Goal: Transaction & Acquisition: Purchase product/service

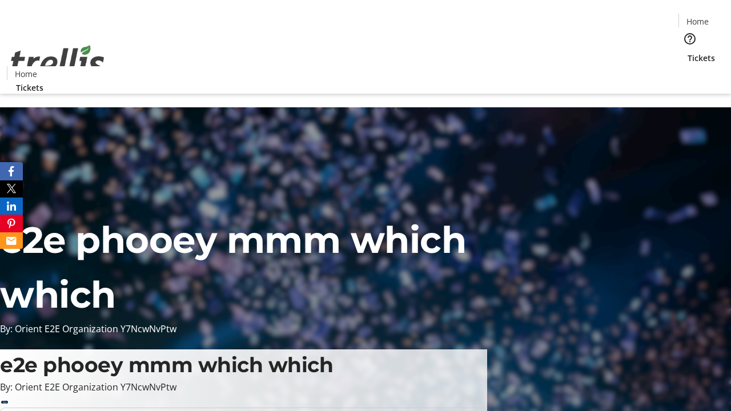
click at [688, 52] on span "Tickets" at bounding box center [701, 58] width 27 height 12
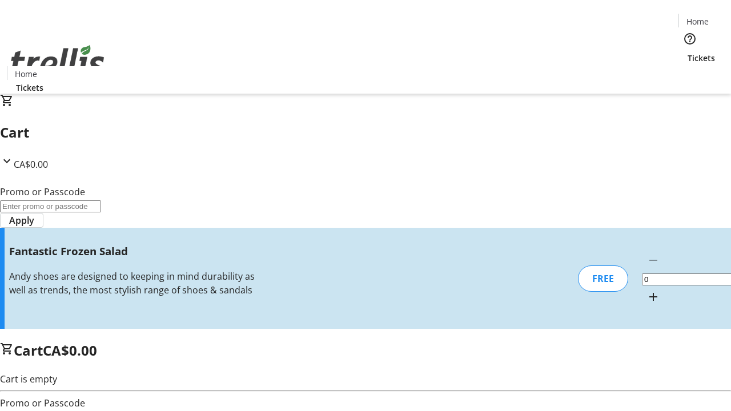
click at [647, 290] on mat-icon "Increment by one" at bounding box center [654, 297] width 14 height 14
type input "1"
